Goal: Participate in discussion

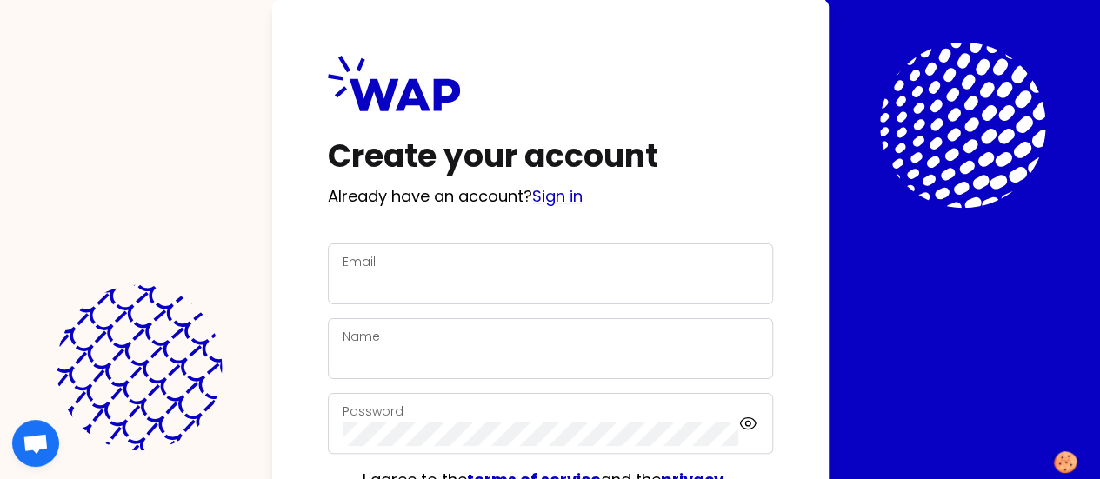
click at [532, 199] on link "Sign in" at bounding box center [557, 196] width 50 height 22
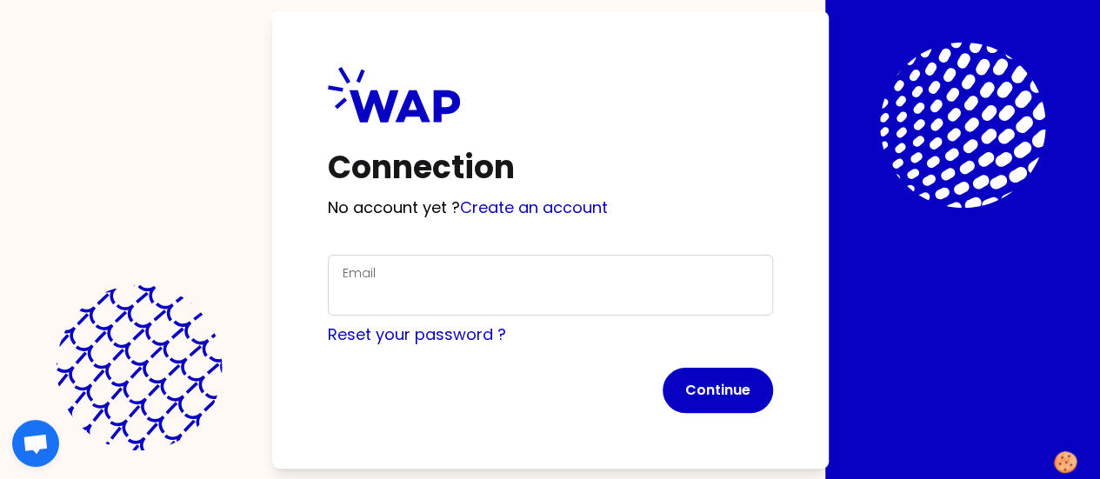
click at [343, 272] on div "Email" at bounding box center [551, 285] width 416 height 45
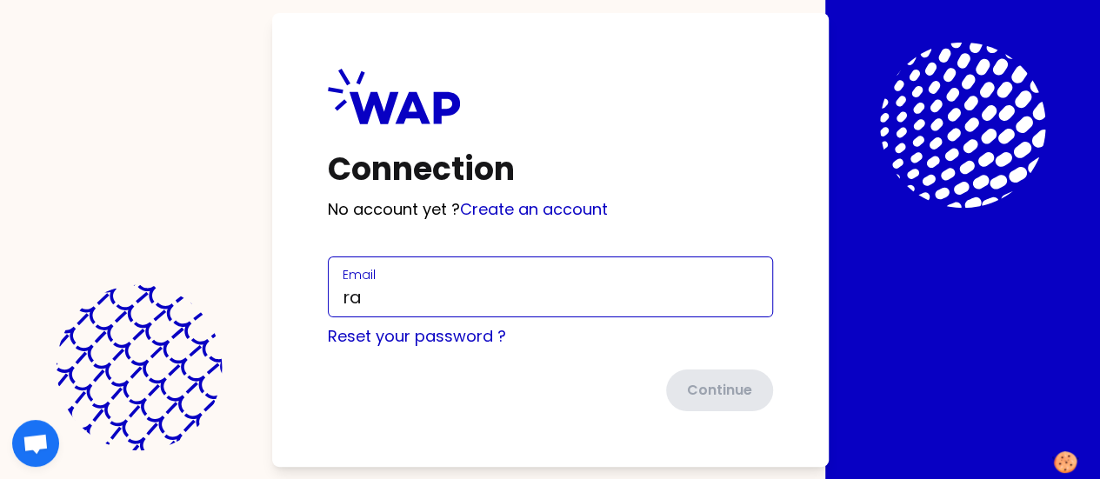
type input "[EMAIL_ADDRESS][PERSON_NAME][DOMAIN_NAME]"
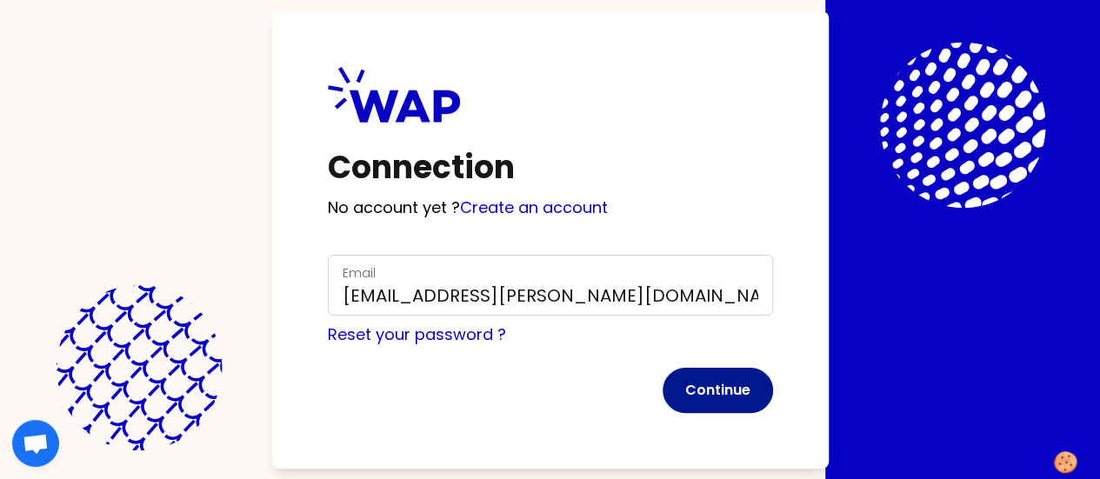
click at [663, 388] on button "Continue" at bounding box center [718, 390] width 110 height 45
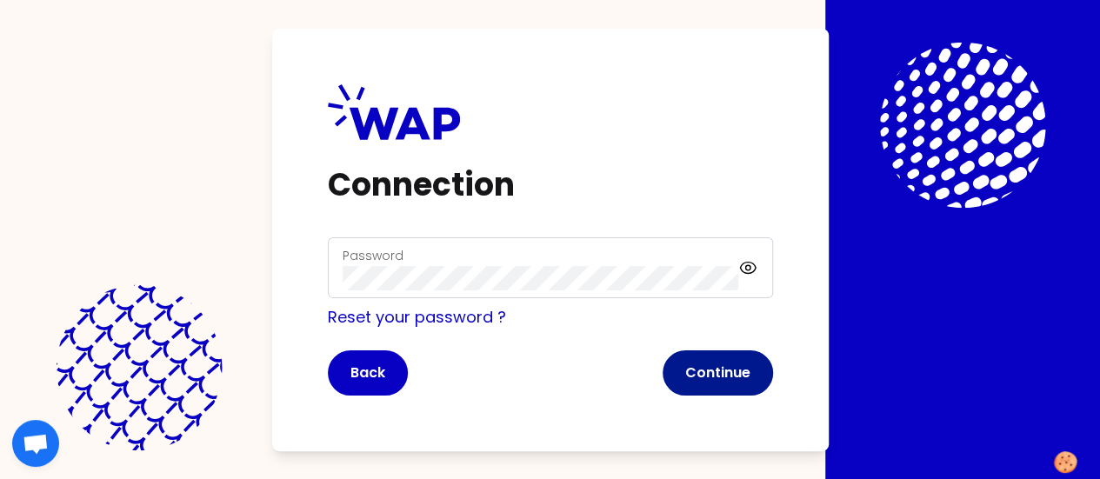
click at [663, 380] on button "Continue" at bounding box center [718, 372] width 110 height 45
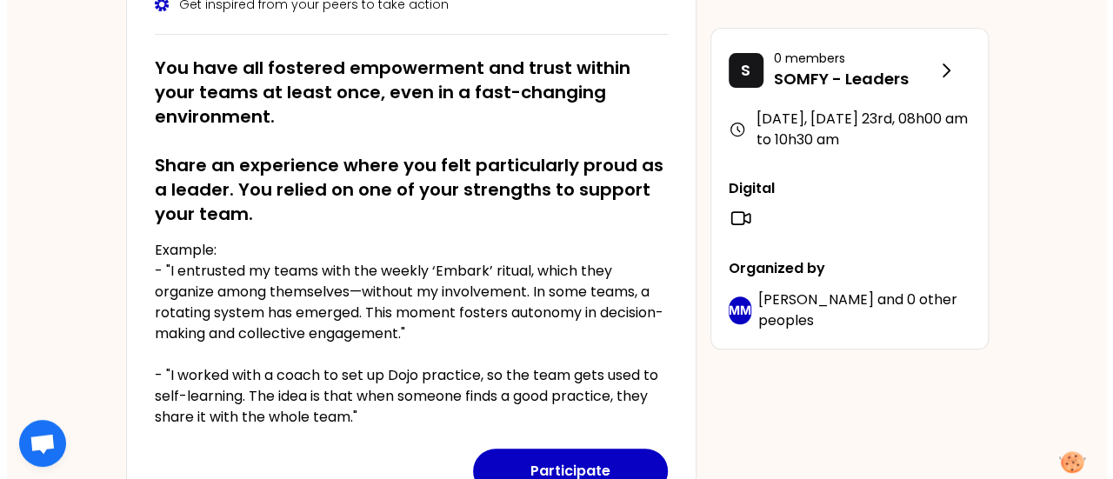
scroll to position [306, 0]
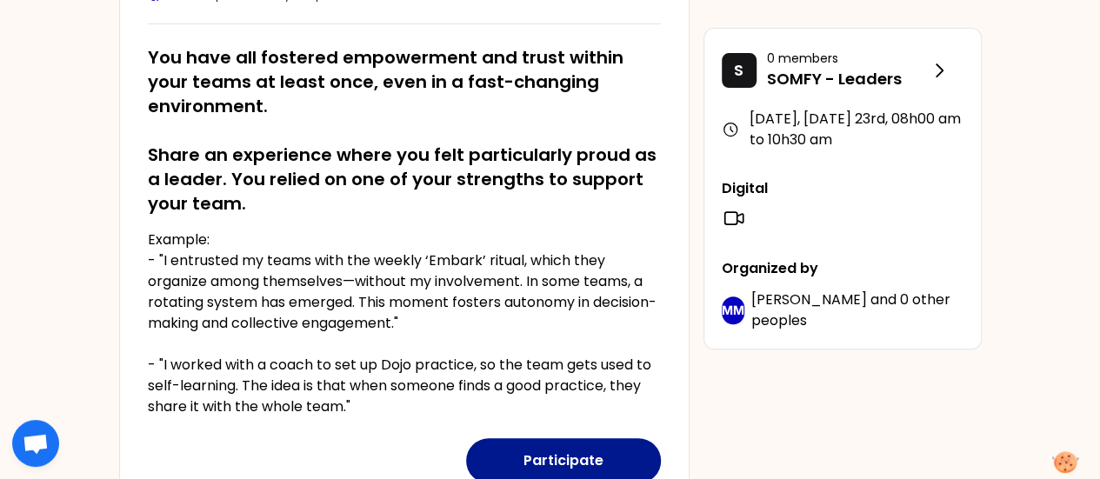
click at [566, 450] on button "Participate" at bounding box center [563, 460] width 195 height 45
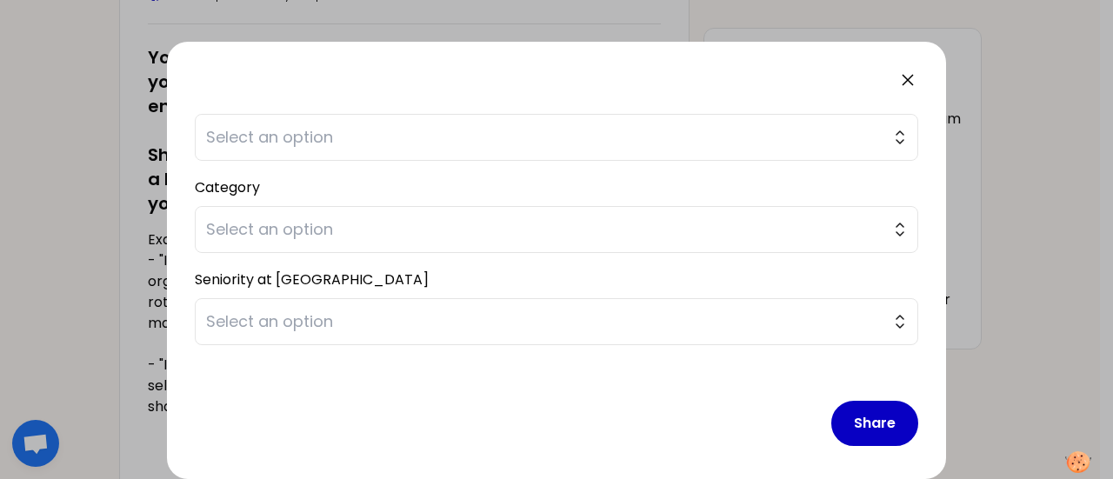
scroll to position [452, 0]
drag, startPoint x: 918, startPoint y: 129, endPoint x: 929, endPoint y: 113, distance: 18.8
click at [929, 113] on div "saved You have all fostered empowerment and trust within your teams at least on…" at bounding box center [556, 260] width 779 height 437
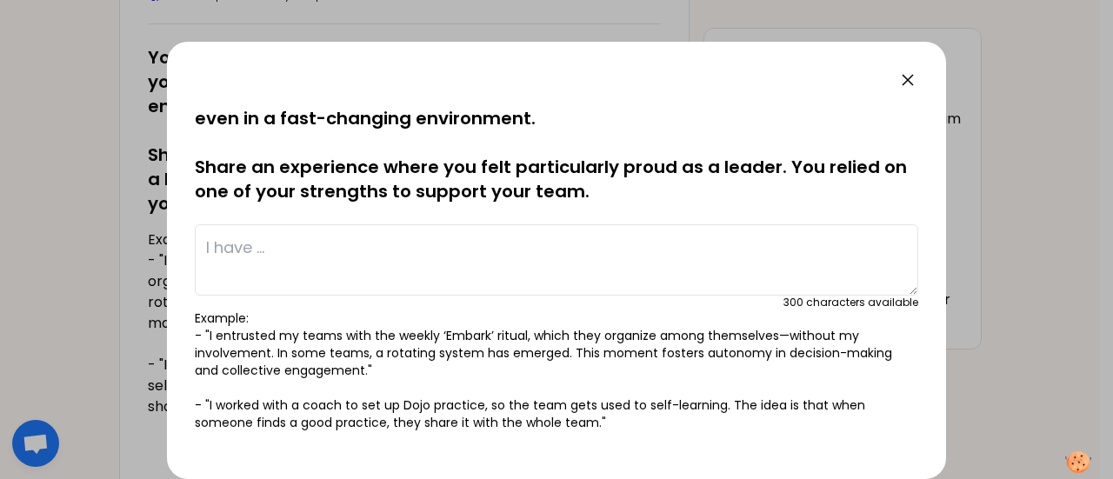
scroll to position [0, 0]
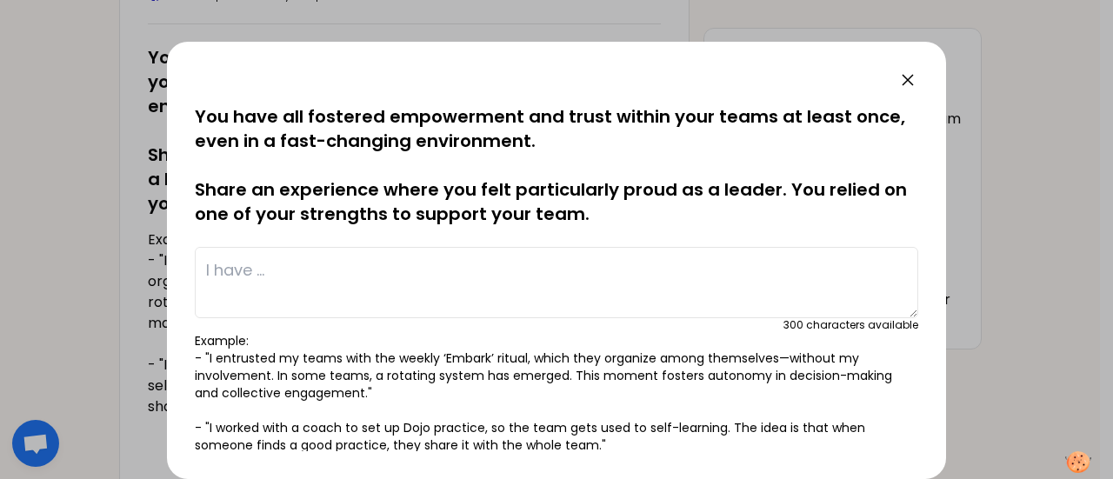
click at [370, 278] on textarea at bounding box center [557, 282] width 724 height 71
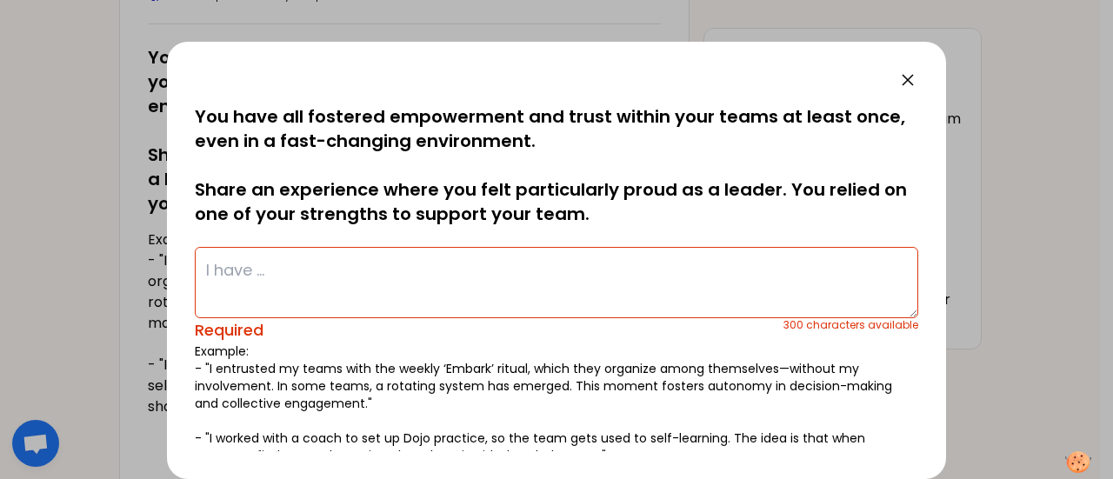
click at [392, 290] on textarea at bounding box center [557, 282] width 724 height 71
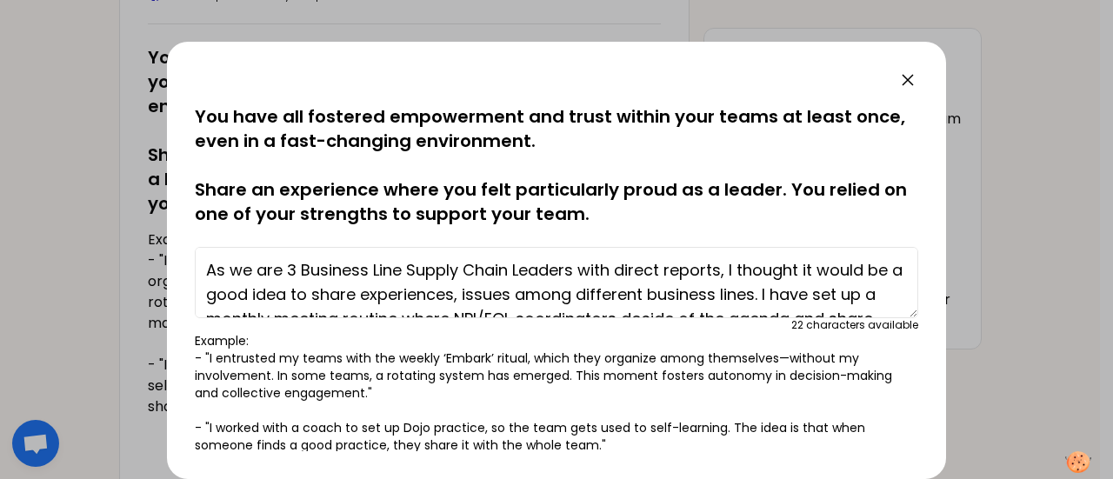
click at [346, 299] on textarea "As we are 3 Business Line Supply Chain Leaders with direct reports, I thought i…" at bounding box center [557, 282] width 724 height 71
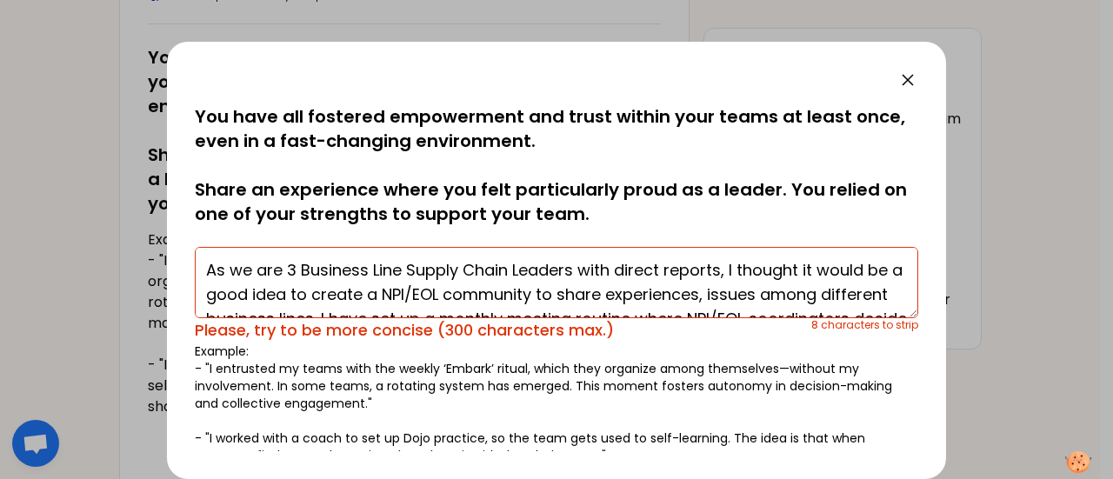
scroll to position [35, 0]
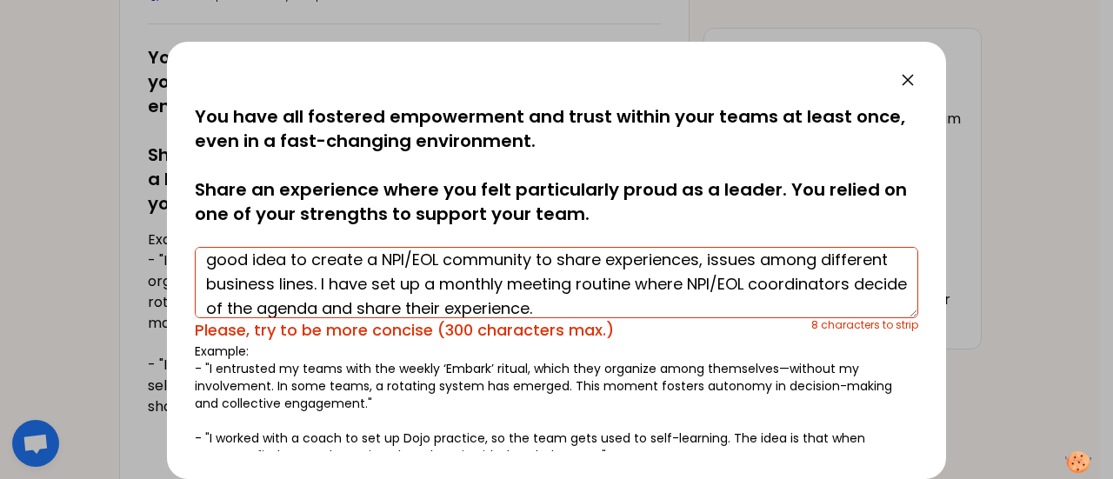
click at [273, 279] on textarea "As we are 3 Business Line Supply Chain Leaders with direct reports, I thought i…" at bounding box center [557, 282] width 724 height 71
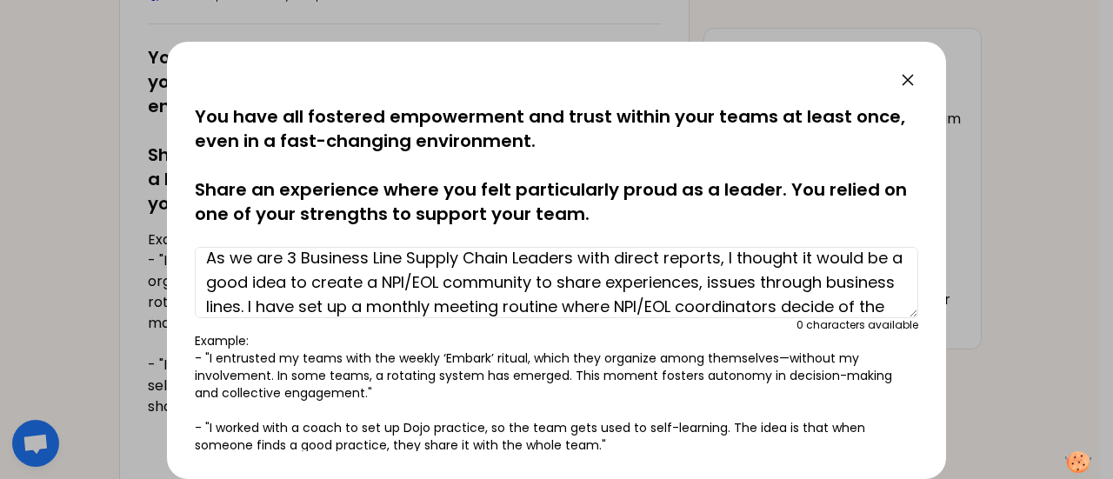
scroll to position [37, 0]
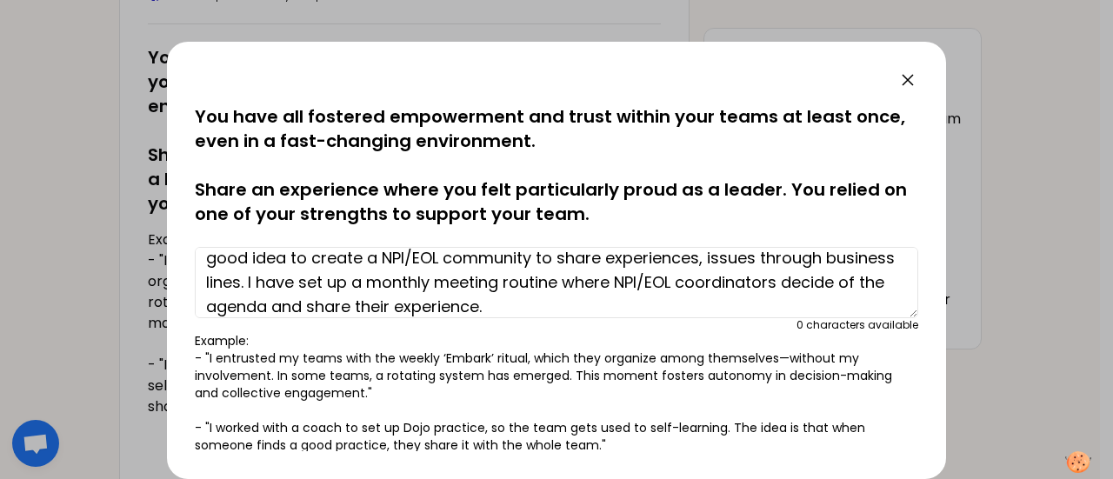
type textarea "As we are 3 Business Line Supply Chain Leaders with direct reports, I thought i…"
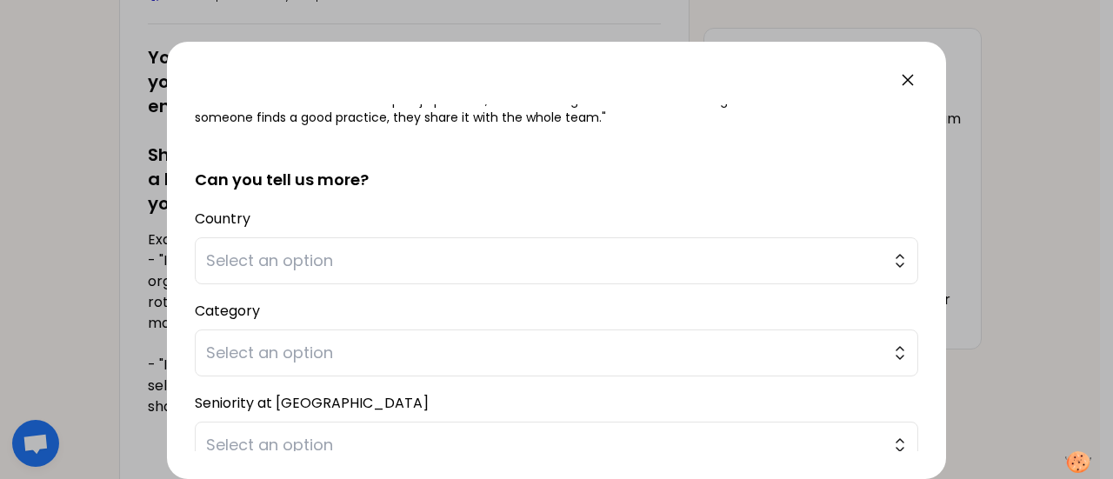
scroll to position [347, 0]
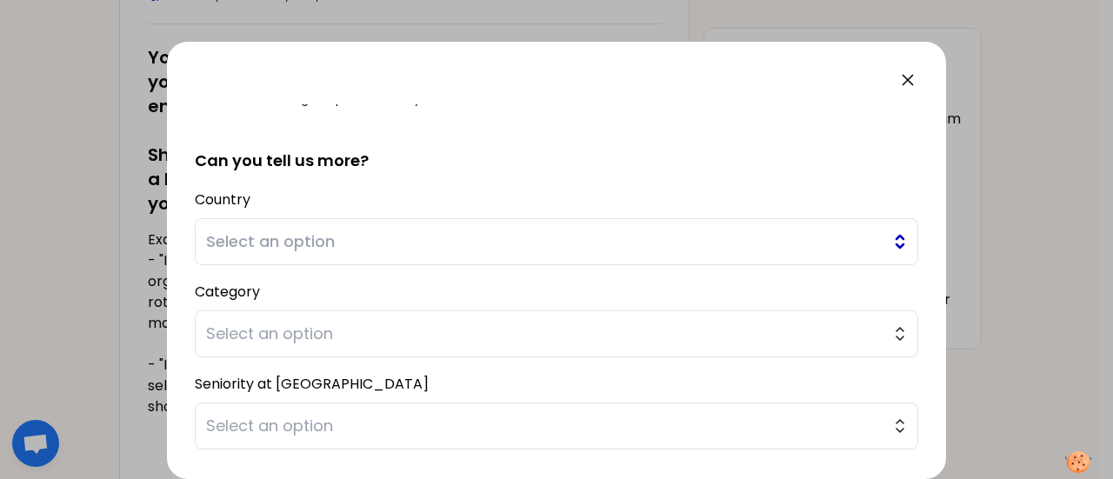
click at [876, 242] on button "Select an option" at bounding box center [557, 241] width 724 height 47
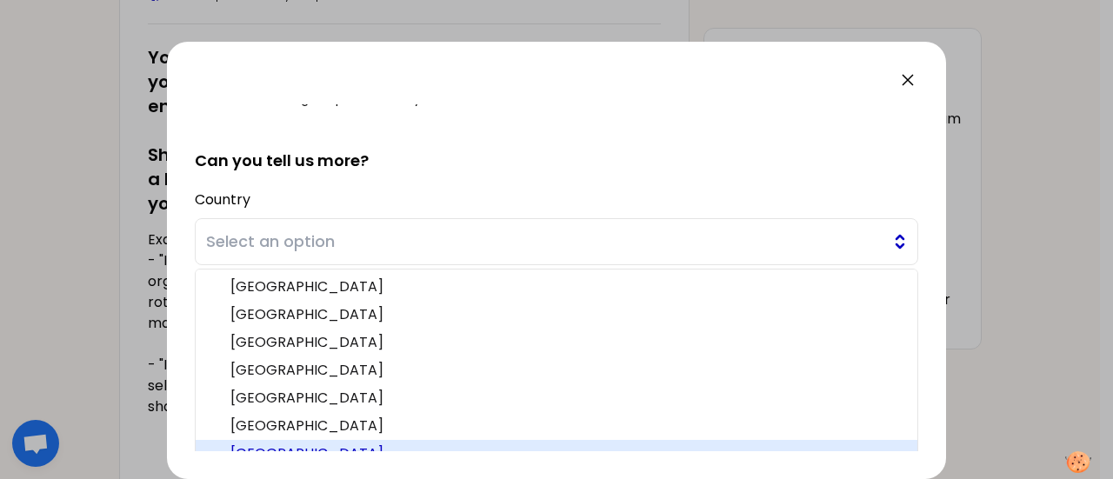
scroll to position [362, 0]
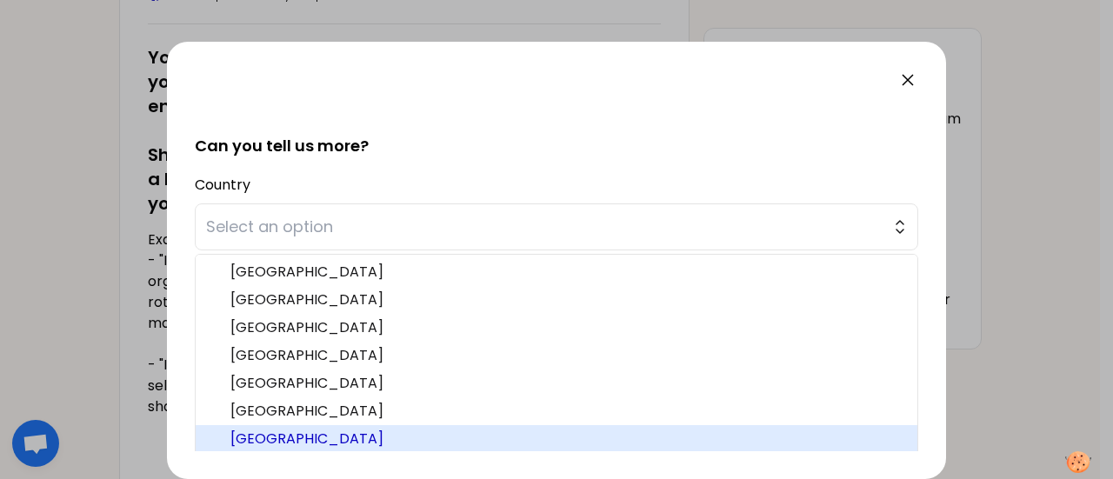
click at [836, 446] on span "France" at bounding box center [566, 439] width 673 height 21
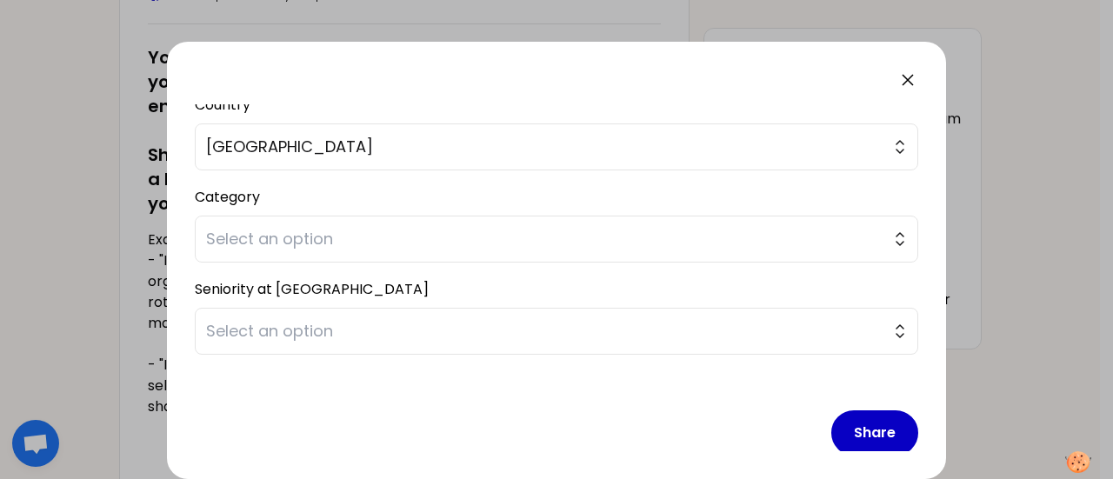
scroll to position [450, 0]
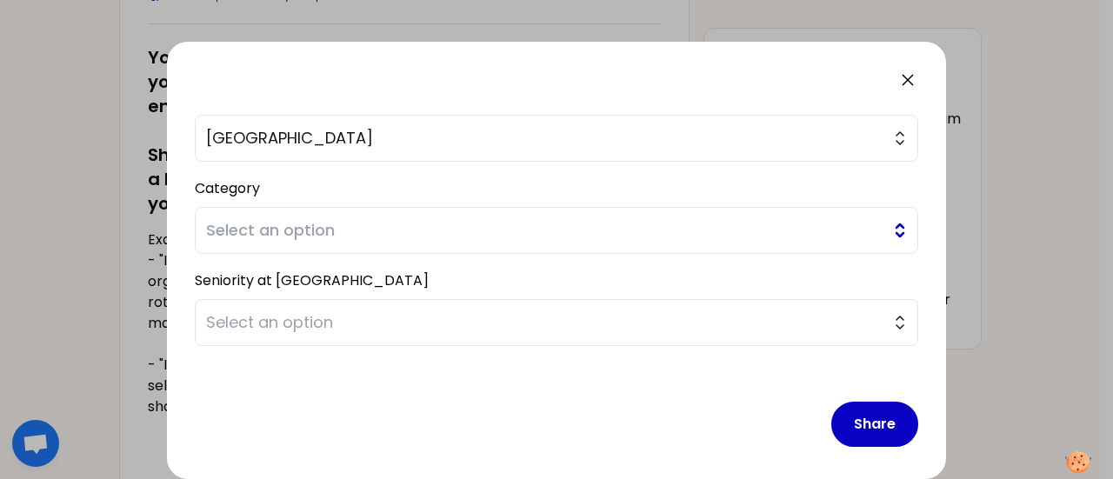
click at [853, 226] on span "Select an option" at bounding box center [544, 230] width 677 height 24
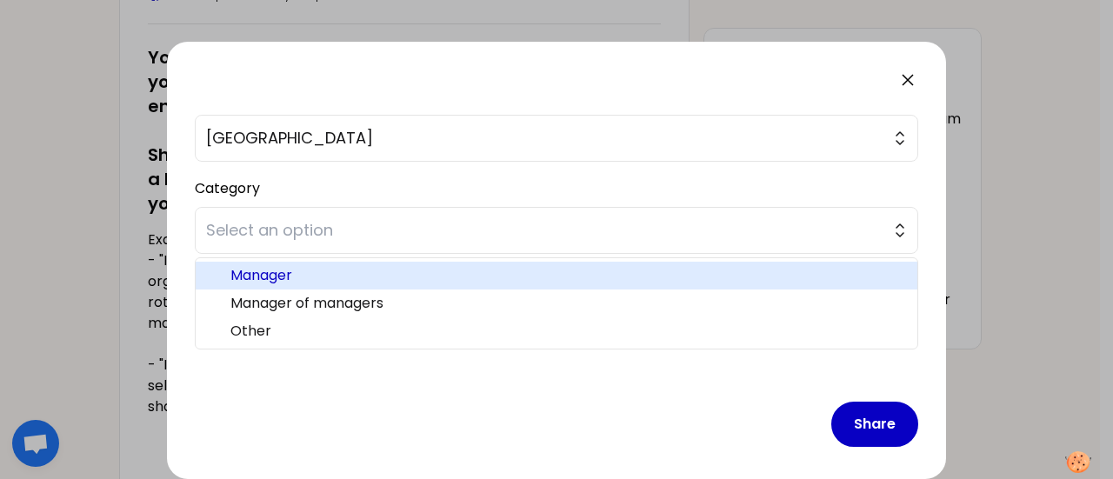
click at [824, 270] on span "Manager" at bounding box center [566, 275] width 673 height 21
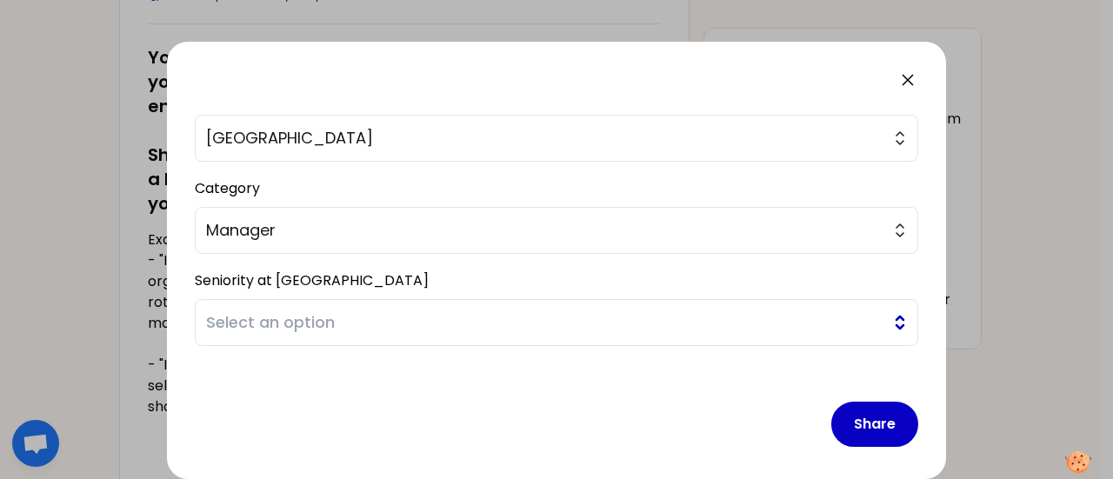
click at [817, 324] on span "Select an option" at bounding box center [544, 322] width 677 height 24
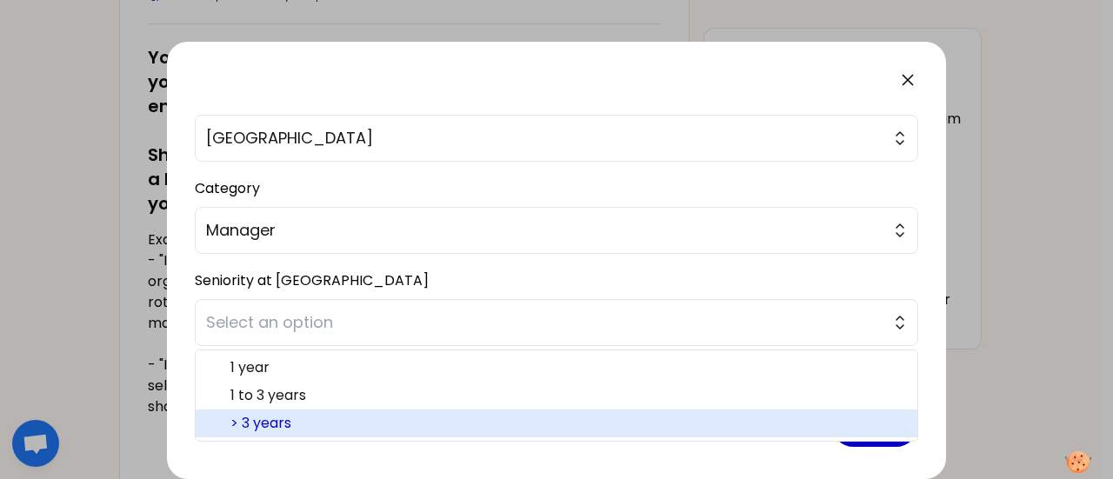
click at [766, 422] on span "> 3 years" at bounding box center [566, 423] width 673 height 21
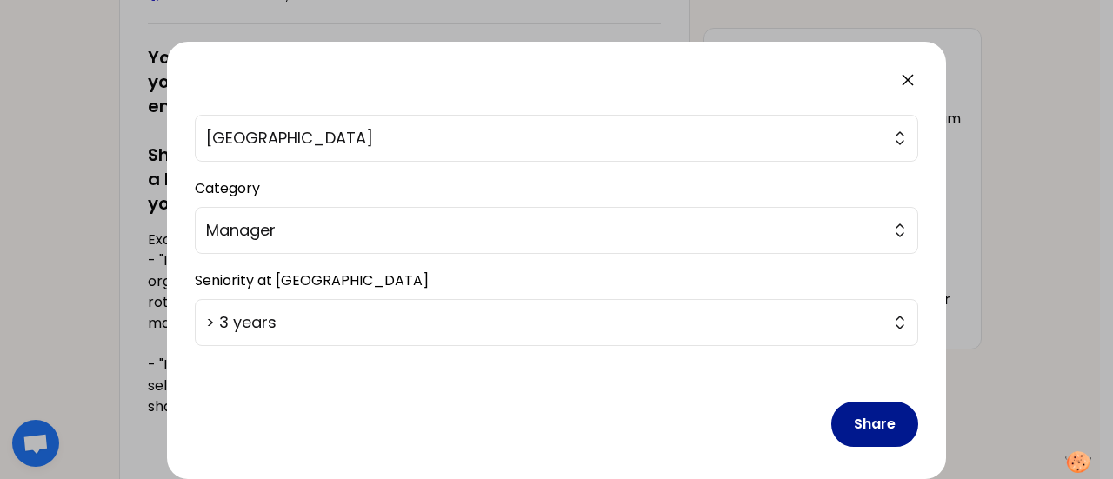
click at [848, 420] on button "Share" at bounding box center [874, 424] width 87 height 45
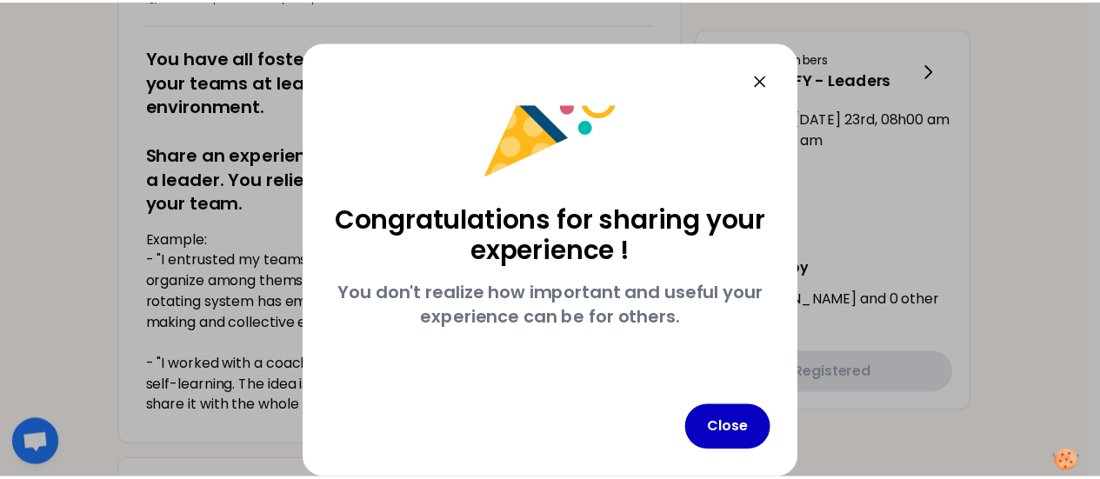
scroll to position [66, 0]
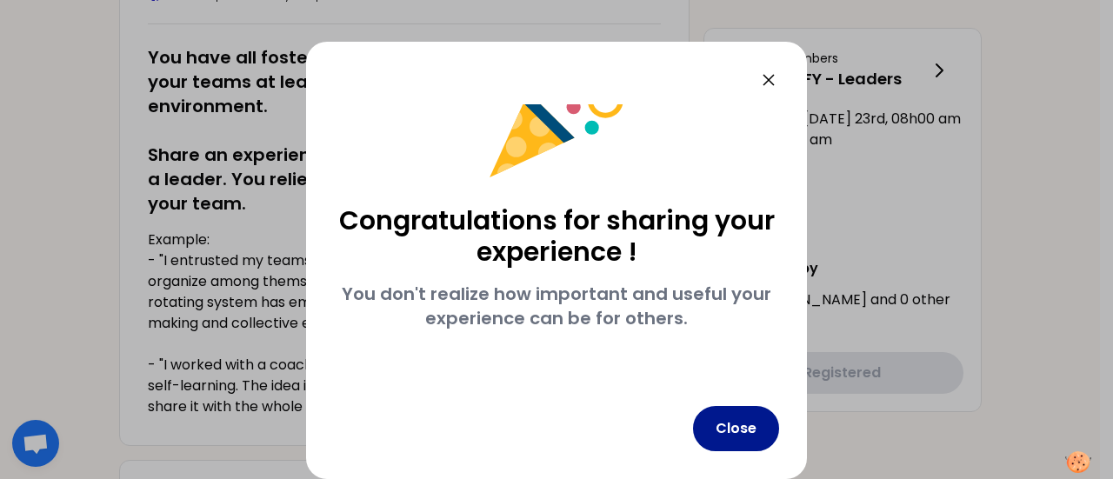
click at [755, 437] on button "Close" at bounding box center [736, 428] width 86 height 45
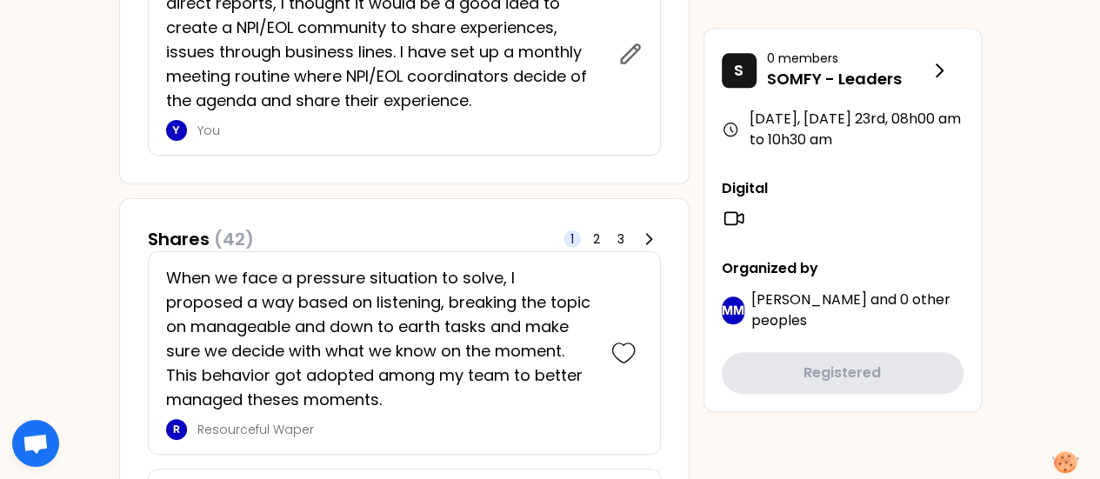
scroll to position [887, 0]
